Goal: Navigation & Orientation: Find specific page/section

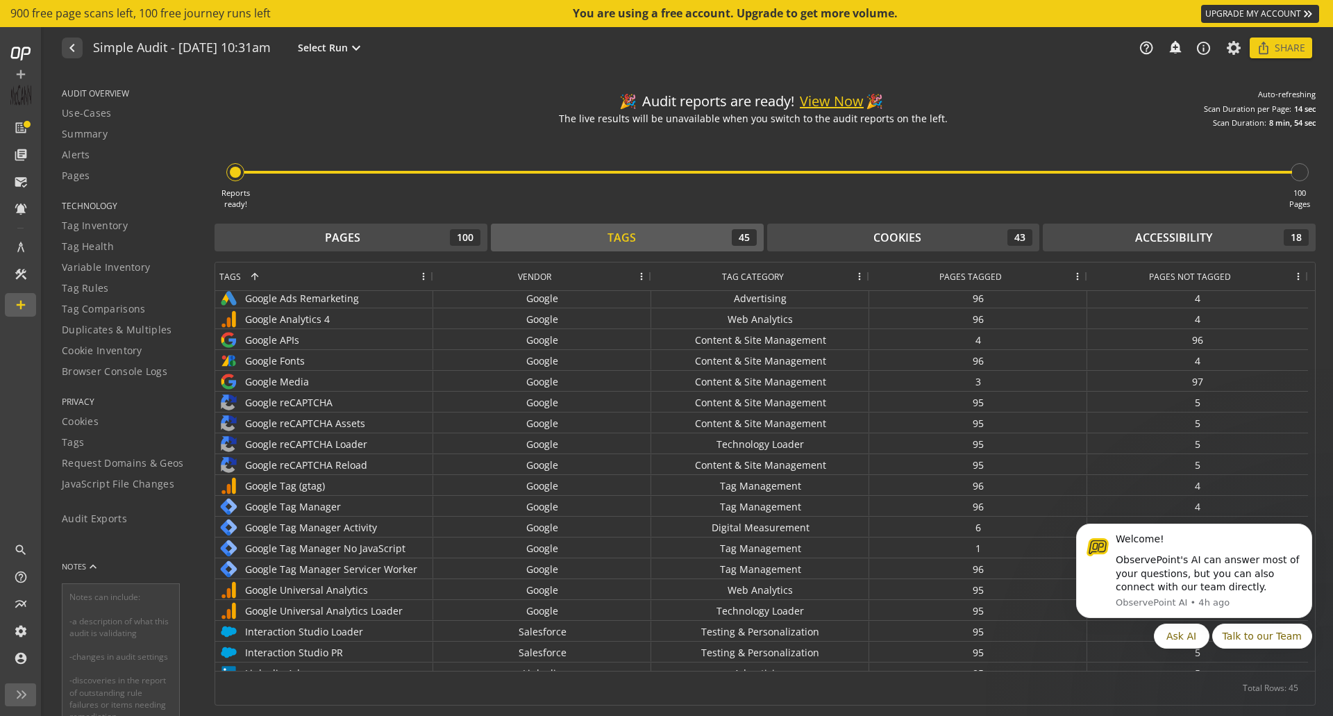
scroll to position [278, 0]
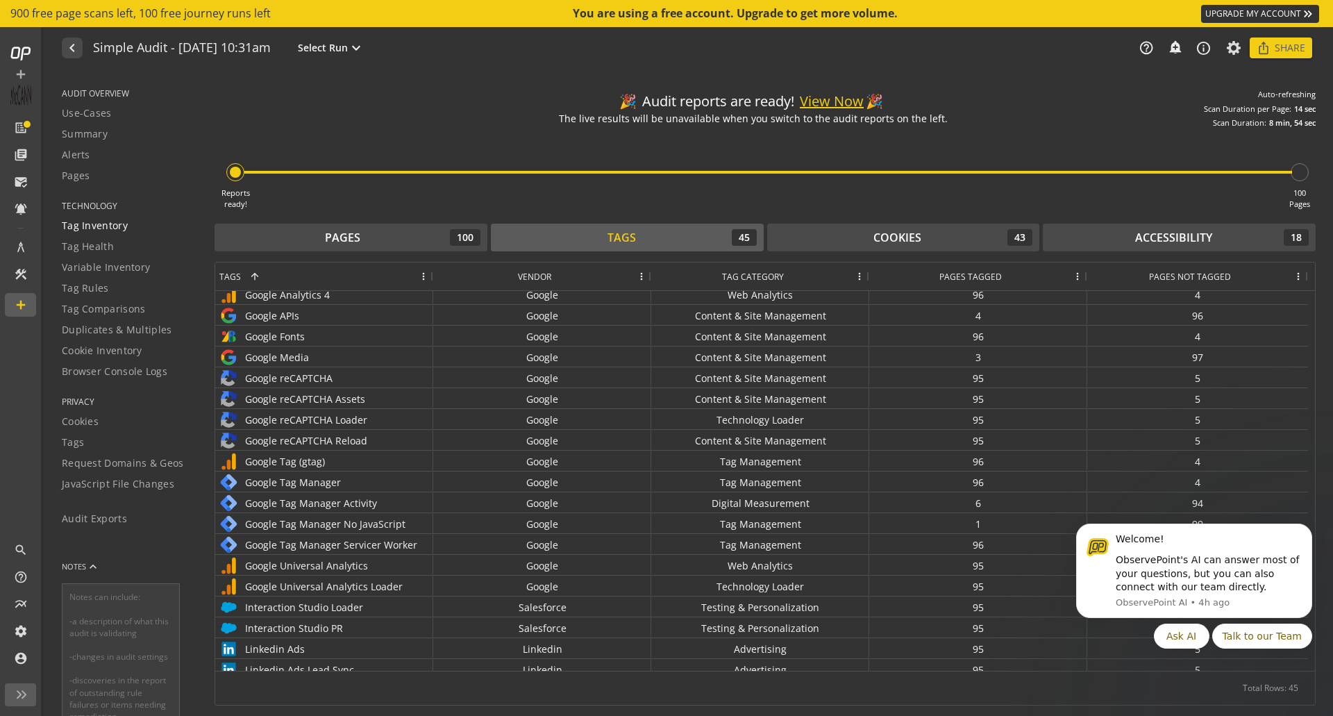
click at [124, 230] on span "Tag Inventory" at bounding box center [95, 226] width 66 height 14
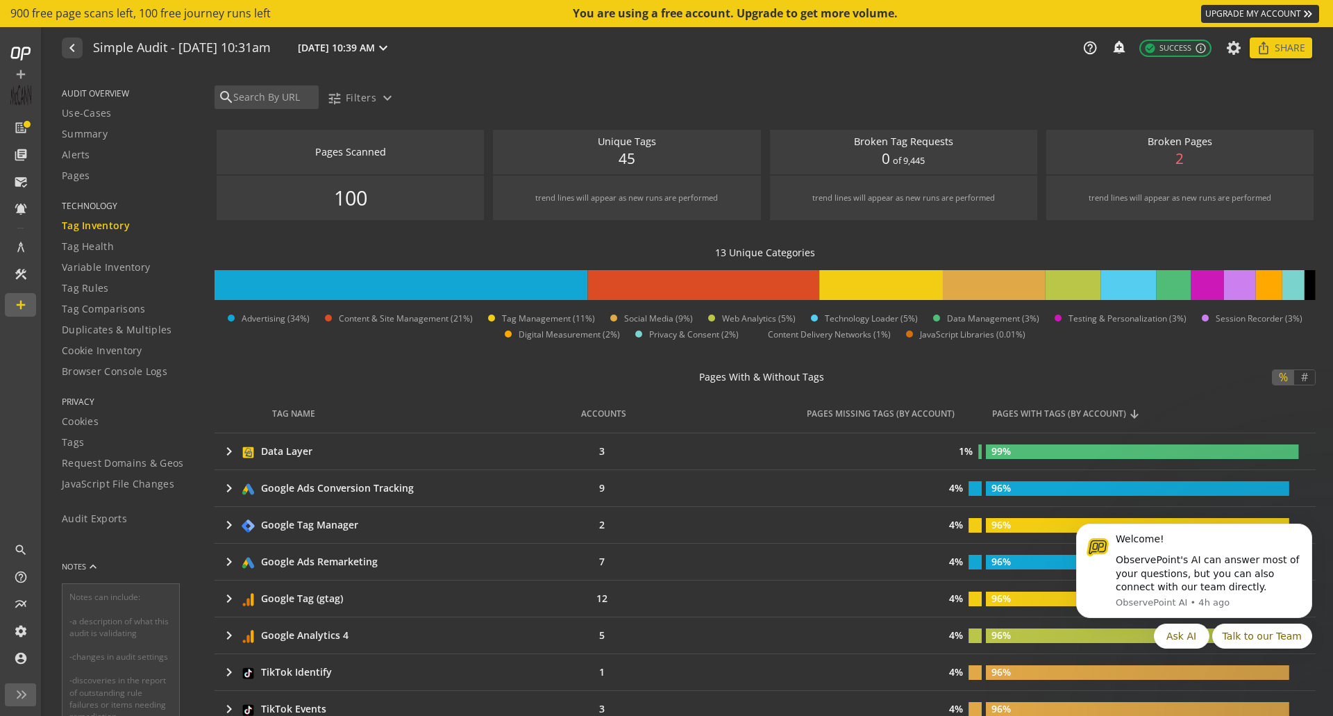
scroll to position [347, 0]
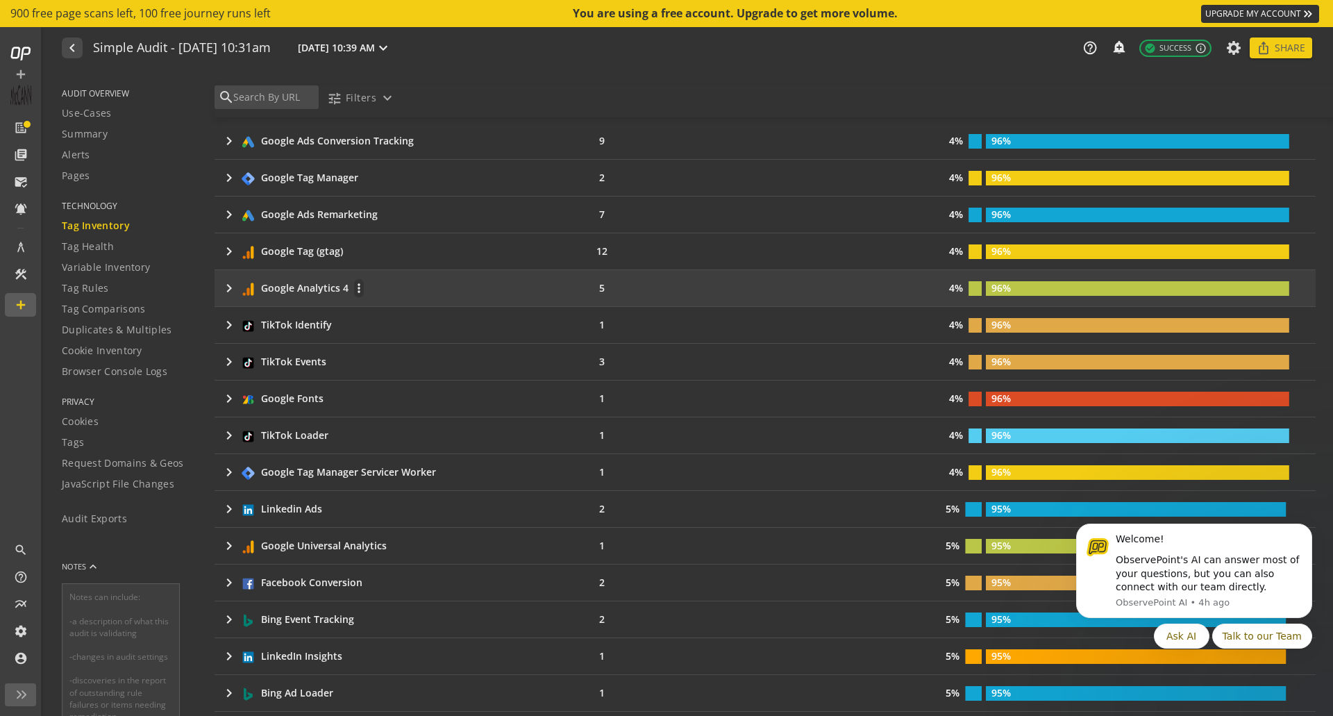
click at [229, 287] on mat-icon "keyboard_arrow_right" at bounding box center [229, 288] width 17 height 17
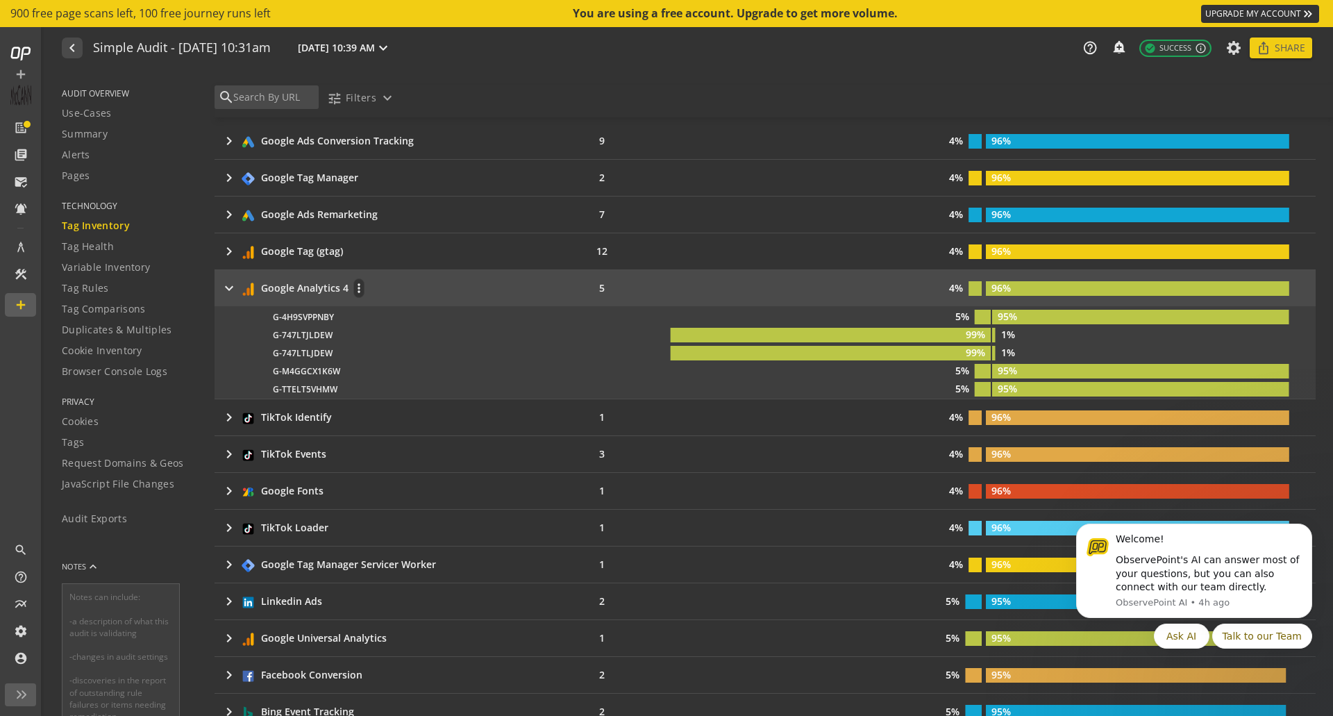
click at [228, 286] on mat-icon "keyboard_arrow_right" at bounding box center [229, 288] width 17 height 17
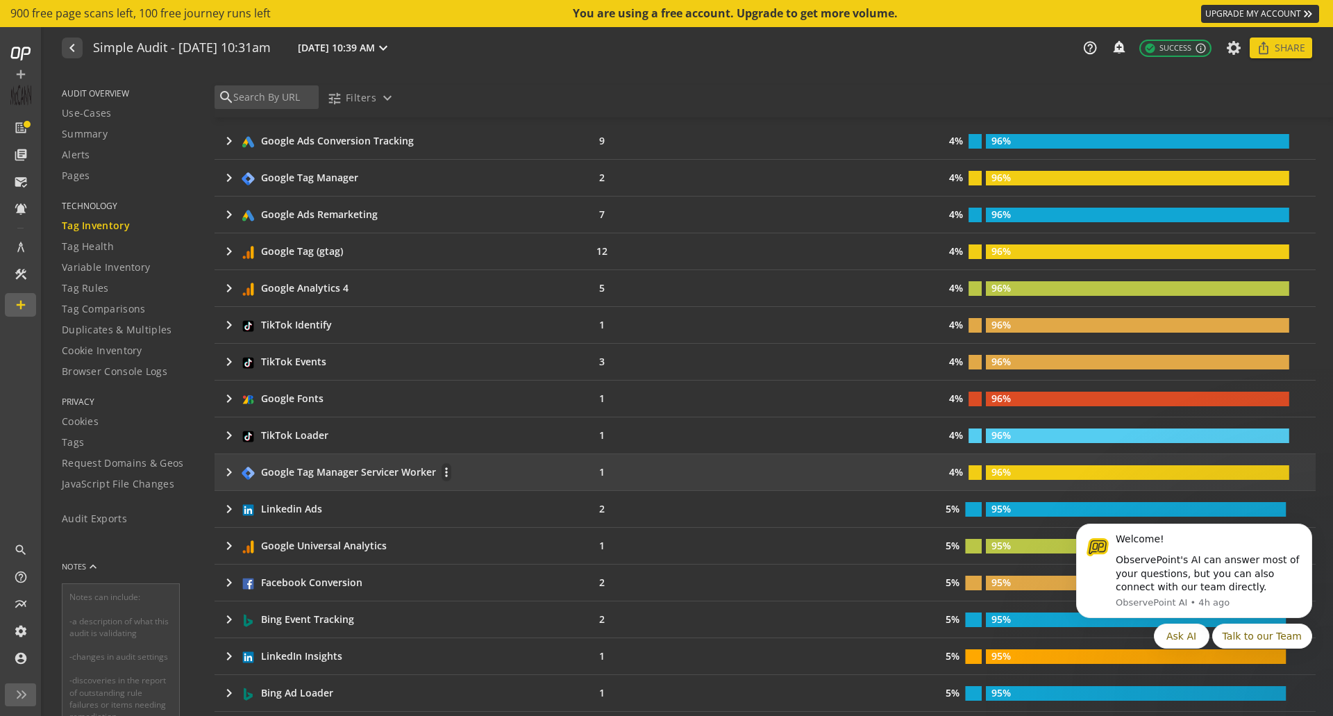
click at [228, 466] on mat-icon "keyboard_arrow_right" at bounding box center [229, 472] width 17 height 17
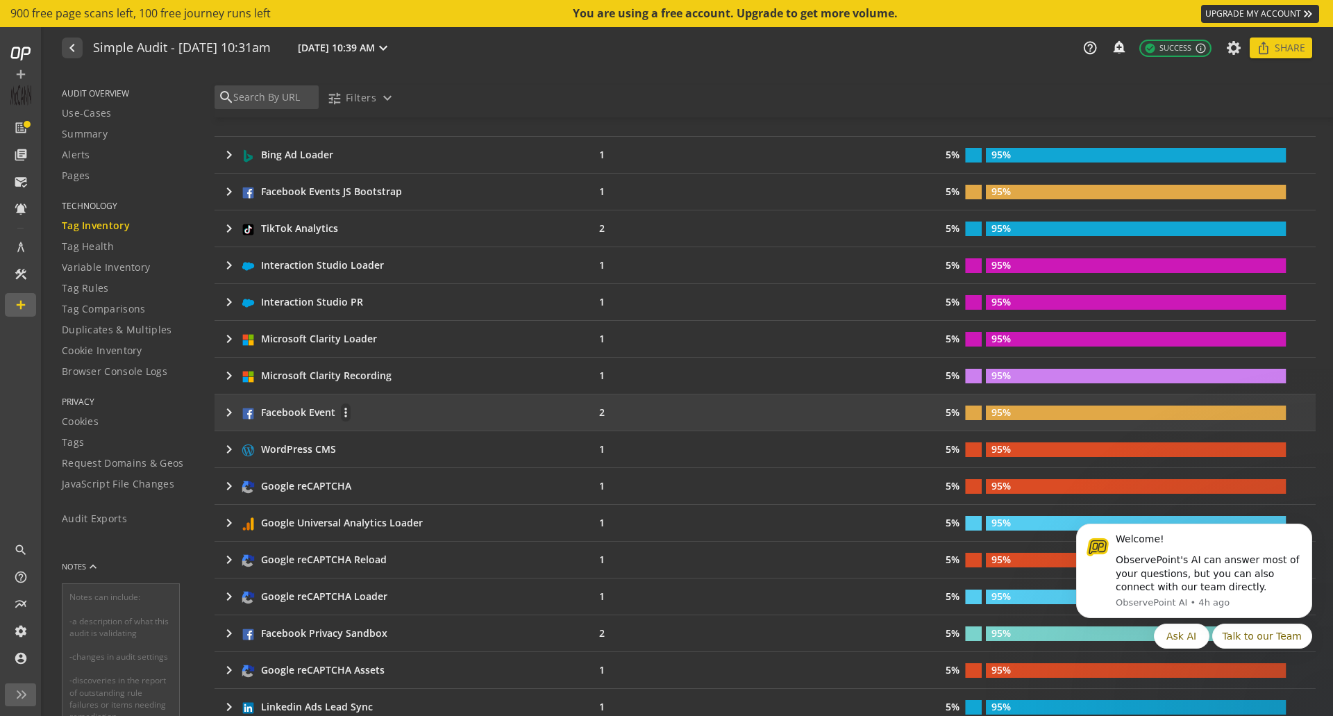
scroll to position [902, 0]
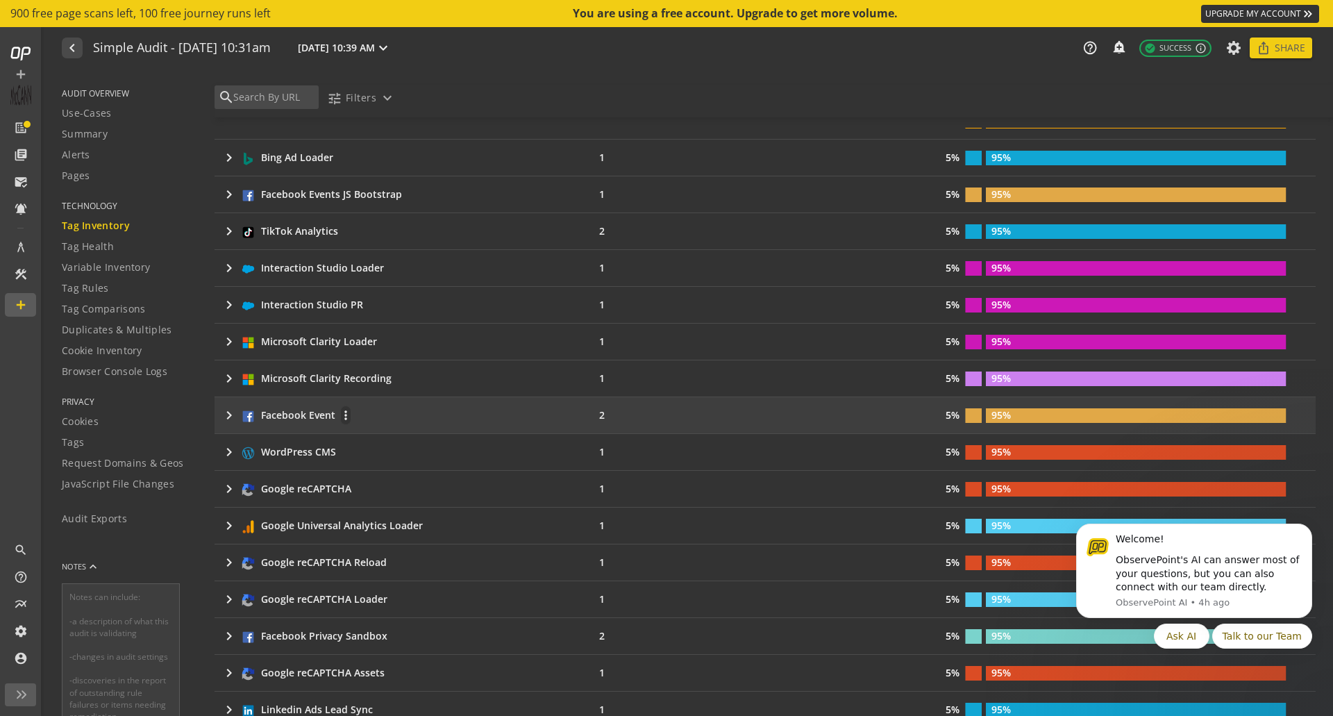
click at [228, 412] on mat-icon "keyboard_arrow_right" at bounding box center [229, 415] width 17 height 17
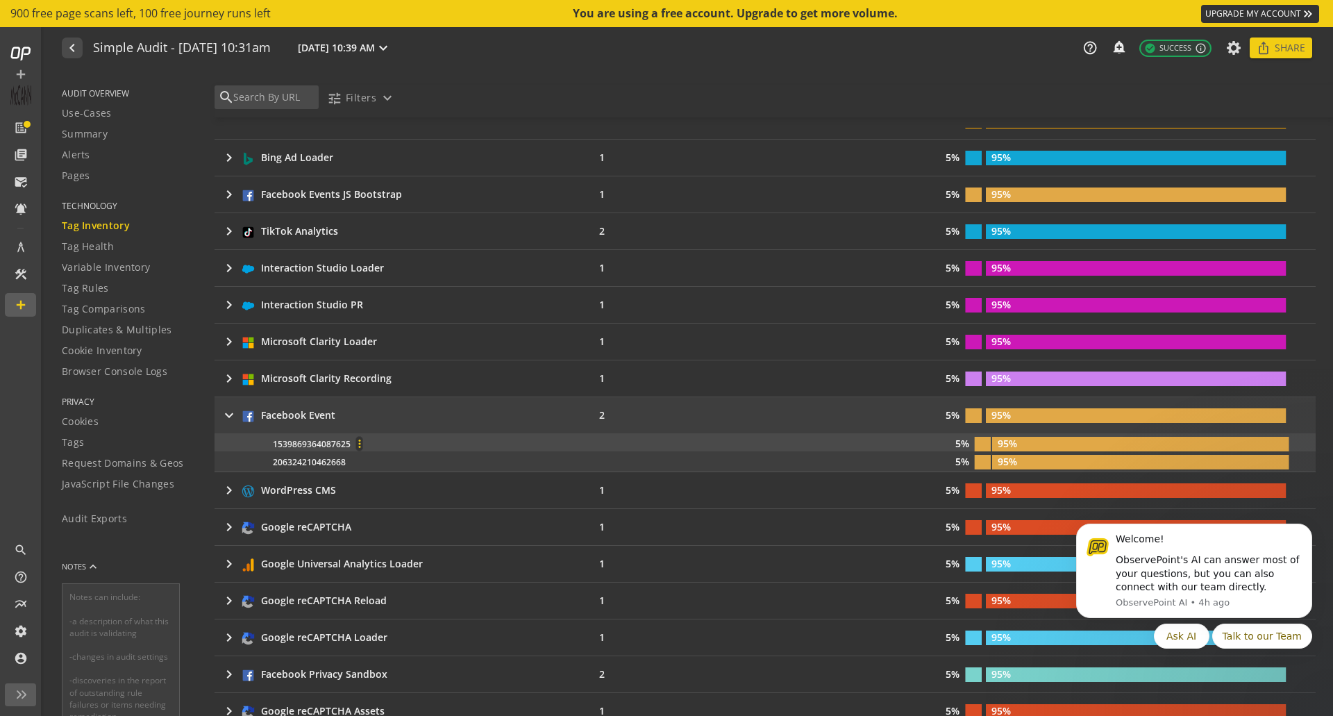
click at [360, 443] on mat-icon "more_vert" at bounding box center [359, 443] width 6 height 12
click at [335, 443] on div at bounding box center [666, 358] width 1333 height 716
click at [351, 441] on span at bounding box center [359, 443] width 33 height 33
click at [337, 435] on div at bounding box center [666, 358] width 1333 height 716
click at [107, 285] on div "Tag Rules" at bounding box center [129, 288] width 135 height 14
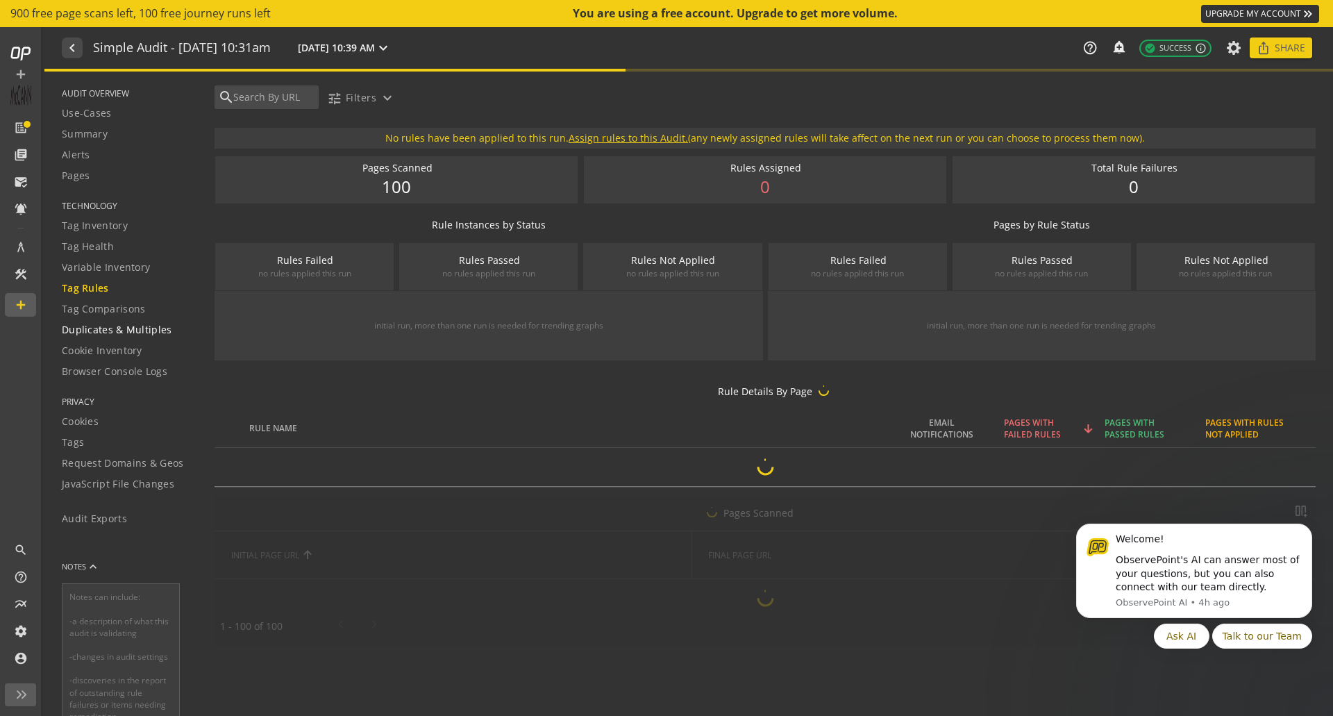
click at [128, 332] on span "Duplicates & Multiples" at bounding box center [117, 330] width 110 height 14
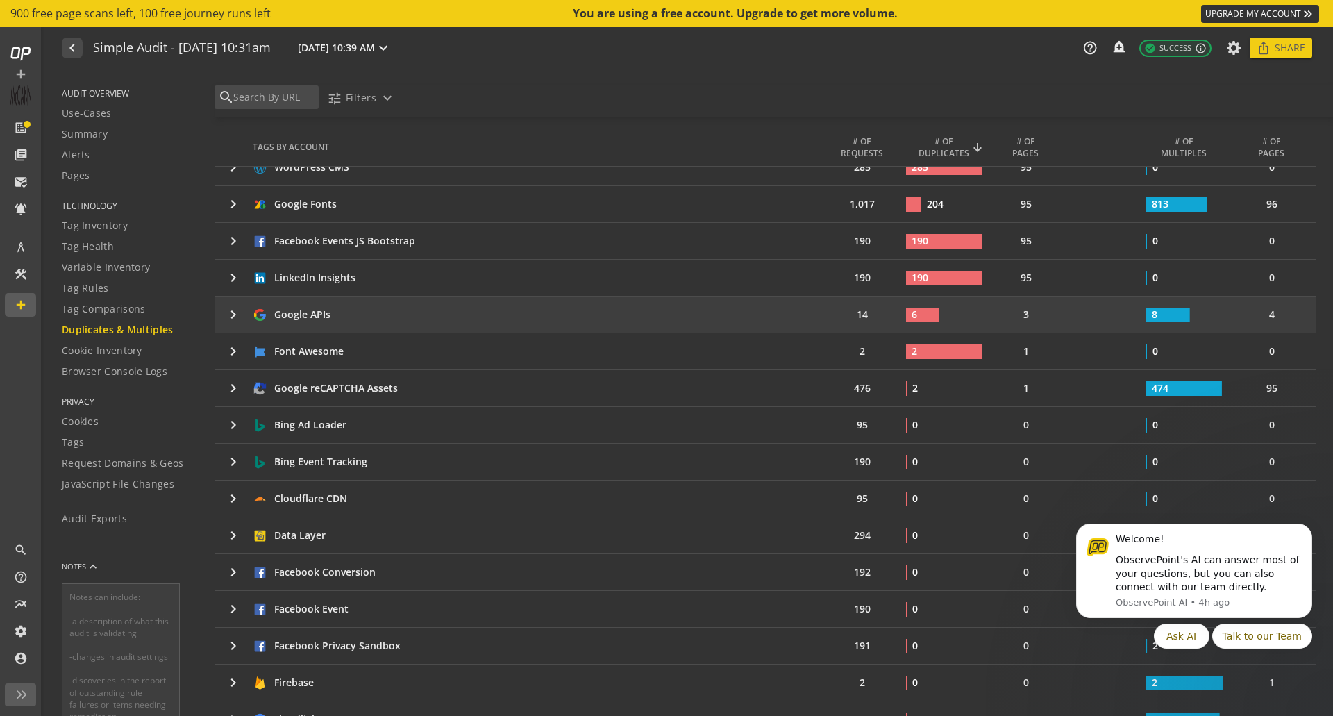
scroll to position [278, 0]
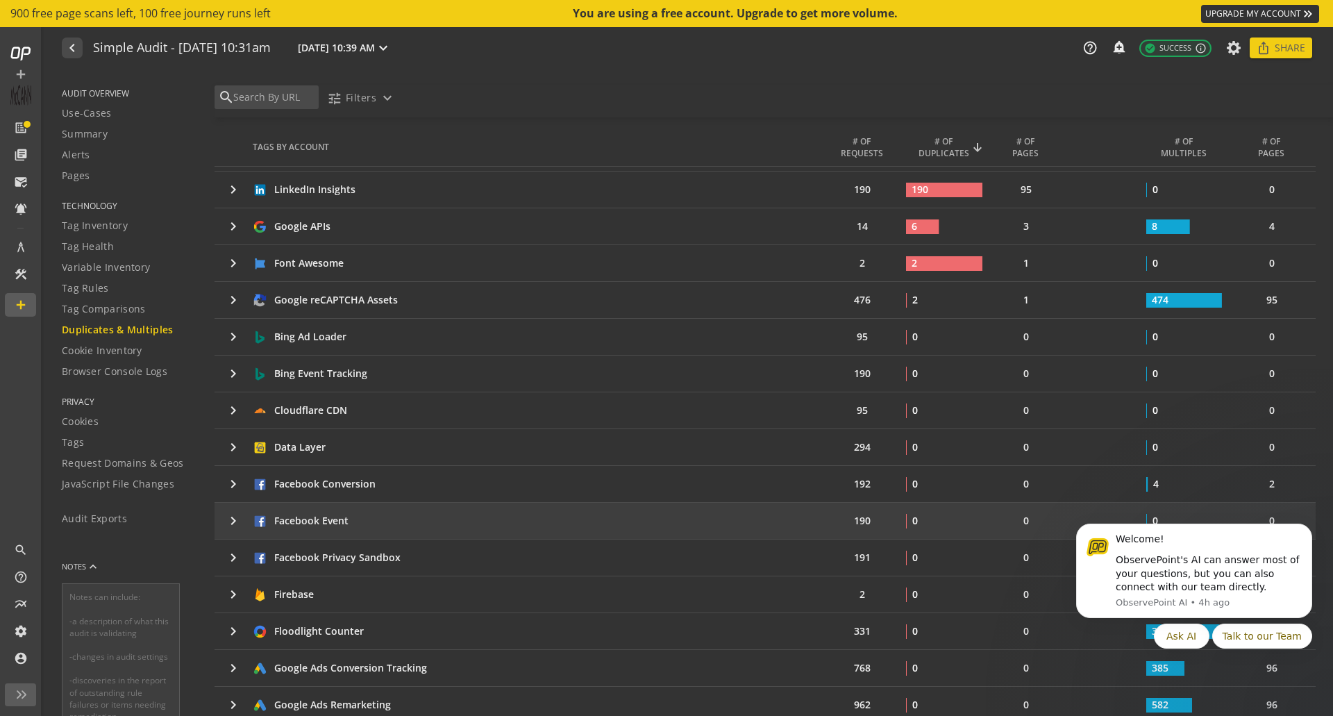
click at [222, 521] on td "keyboard_arrow_right" at bounding box center [233, 521] width 38 height 36
